Goal: Task Accomplishment & Management: Manage account settings

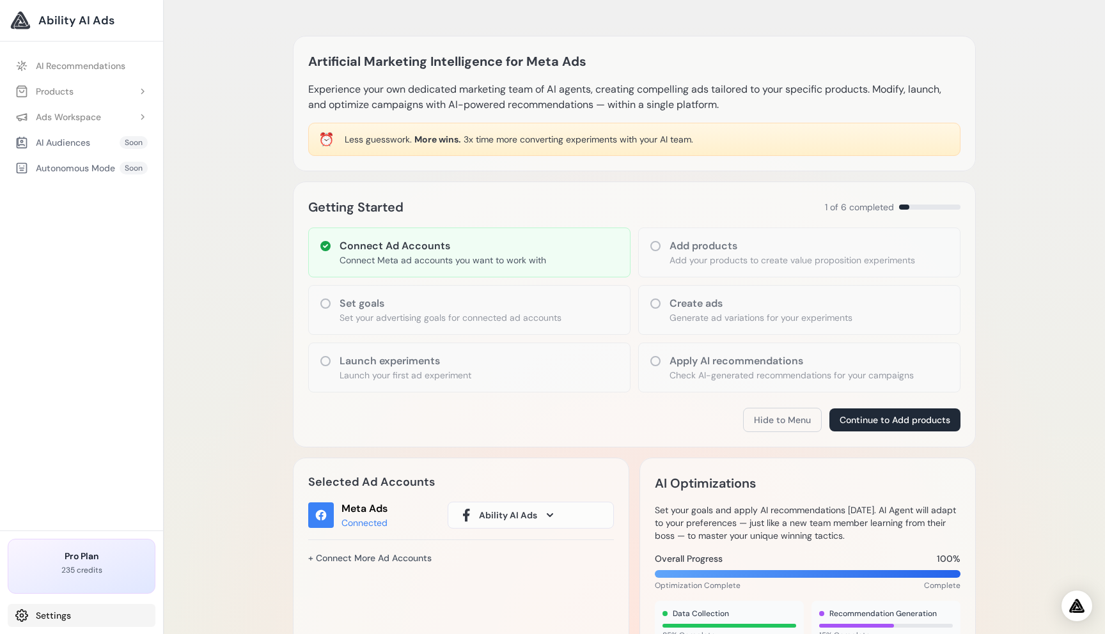
click at [58, 609] on link "Settings" at bounding box center [82, 615] width 148 height 23
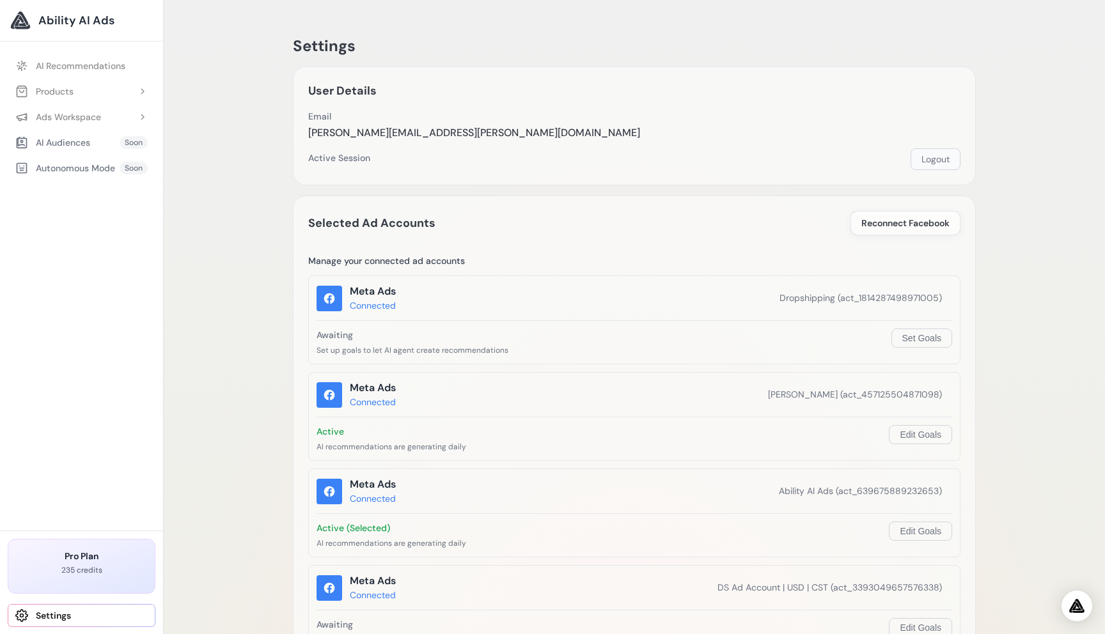
click at [942, 160] on button "Logout" at bounding box center [935, 159] width 50 height 22
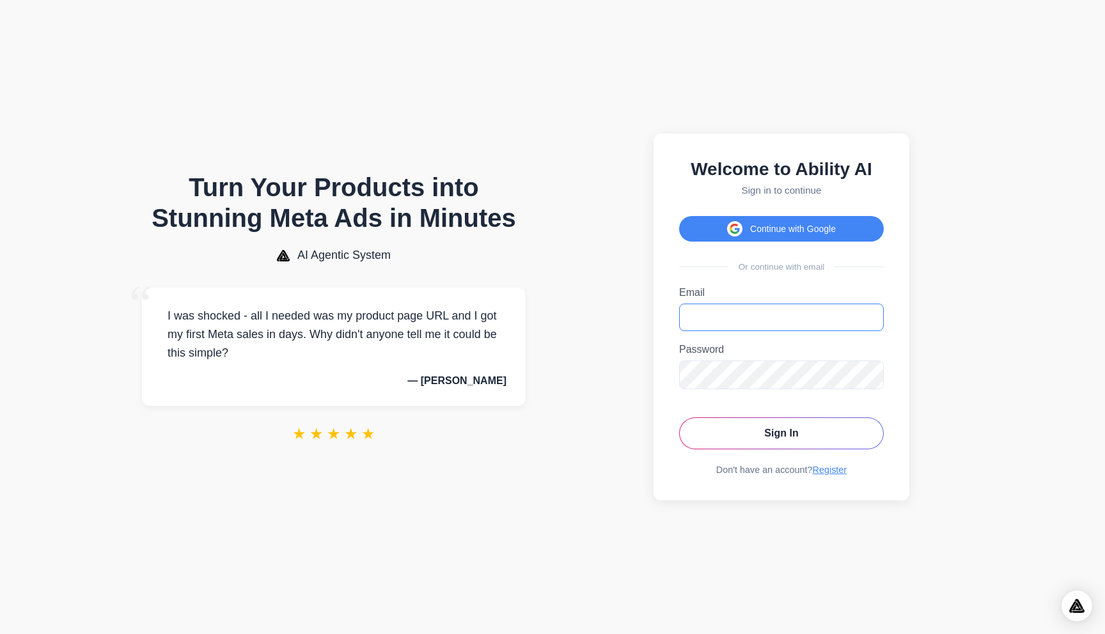
click at [721, 314] on input "Email" at bounding box center [781, 317] width 205 height 27
click at [924, 365] on section "Welcome to Ability AI Sign in to continue Continue with Google Or continue with…" at bounding box center [781, 317] width 437 height 609
click at [868, 375] on icon "Toggle password visibility" at bounding box center [869, 374] width 13 height 13
click at [938, 354] on section "Welcome to Ability AI Sign in to continue Continue with Google Or continue with…" at bounding box center [781, 317] width 437 height 609
click at [869, 377] on icon "Toggle password visibility" at bounding box center [869, 374] width 13 height 13
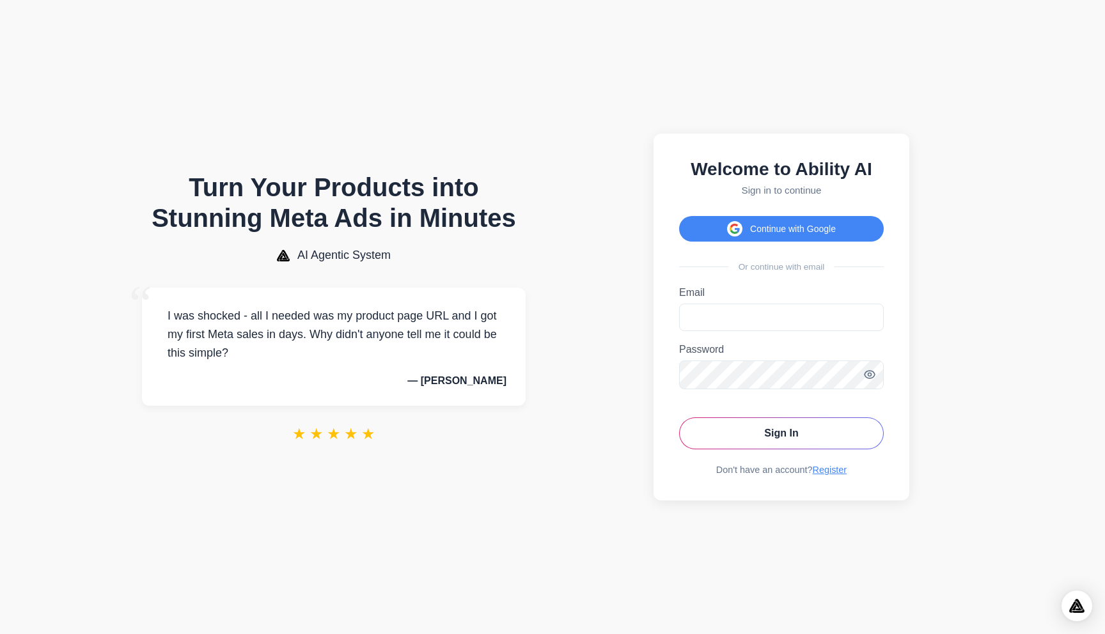
click at [978, 326] on section "Welcome to Ability AI Sign in to continue Continue with Google Or continue with…" at bounding box center [781, 317] width 437 height 609
click at [822, 471] on link "Register" at bounding box center [830, 470] width 35 height 10
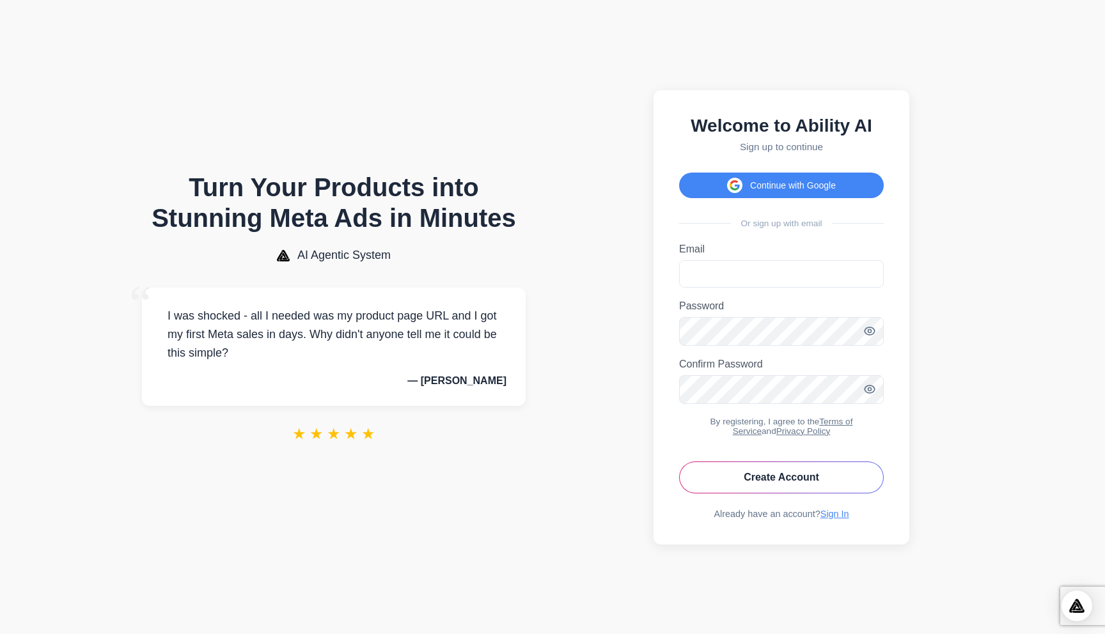
click at [961, 298] on section "Welcome to Ability AI Sign up to continue Continue with Google Or sign up with …" at bounding box center [781, 317] width 437 height 609
click at [871, 331] on icon "Toggle password visibility" at bounding box center [869, 330] width 3 height 3
click at [866, 391] on icon "Toggle password visibility" at bounding box center [869, 389] width 13 height 13
click at [629, 389] on section "Welcome to Ability AI Sign up to continue Continue with Google Or sign up with …" at bounding box center [781, 317] width 437 height 609
click at [770, 354] on form "Email Please enter a valid email address. Password Password must be at least 6 …" at bounding box center [781, 369] width 205 height 250
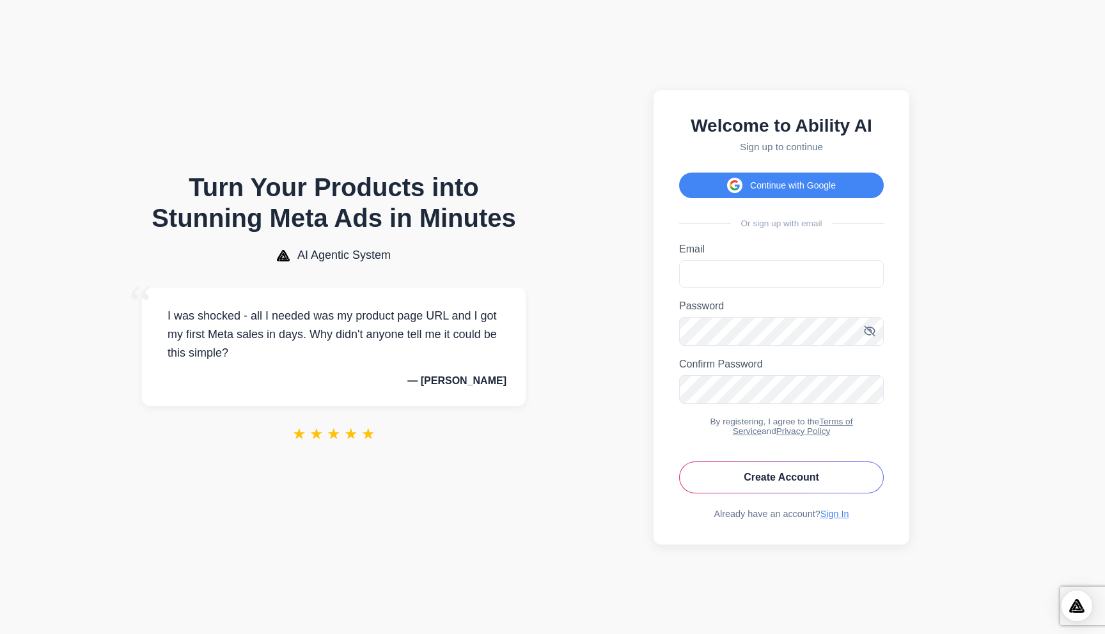
click at [981, 141] on section "Welcome to Ability AI Sign up to continue Continue with Google Or sign up with …" at bounding box center [781, 317] width 437 height 609
